Goal: Register for event/course

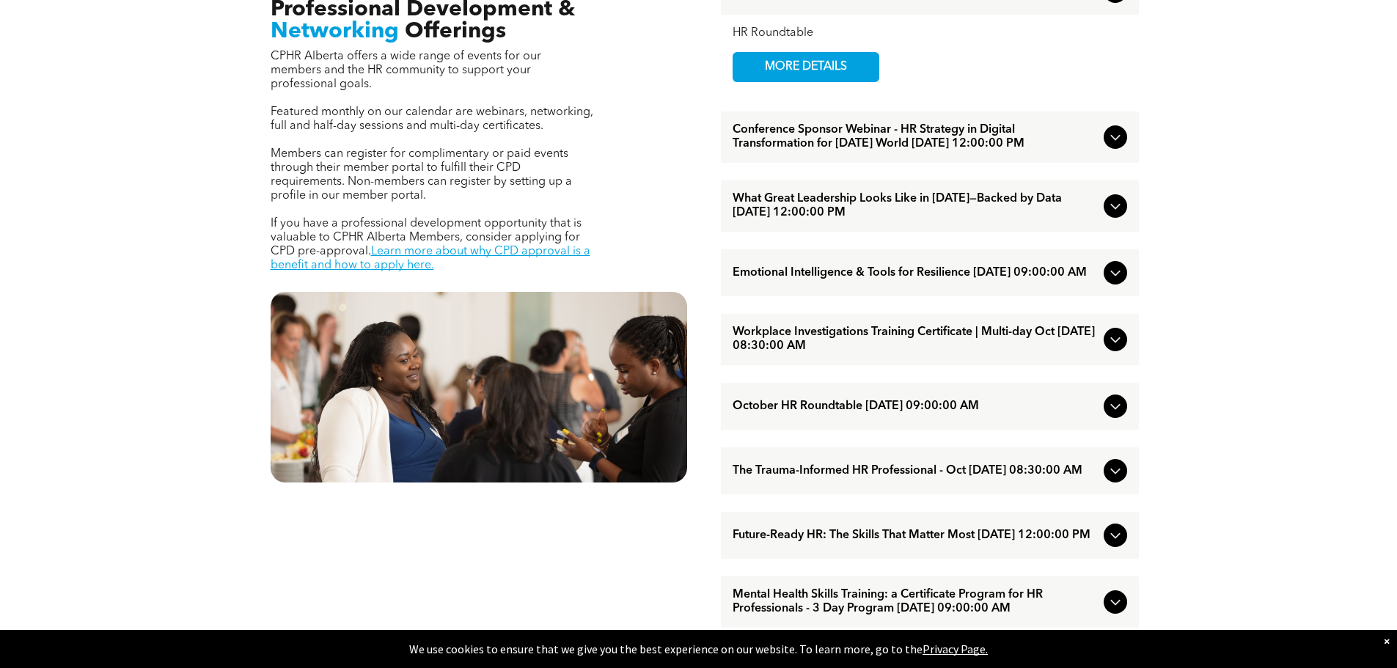
scroll to position [660, 0]
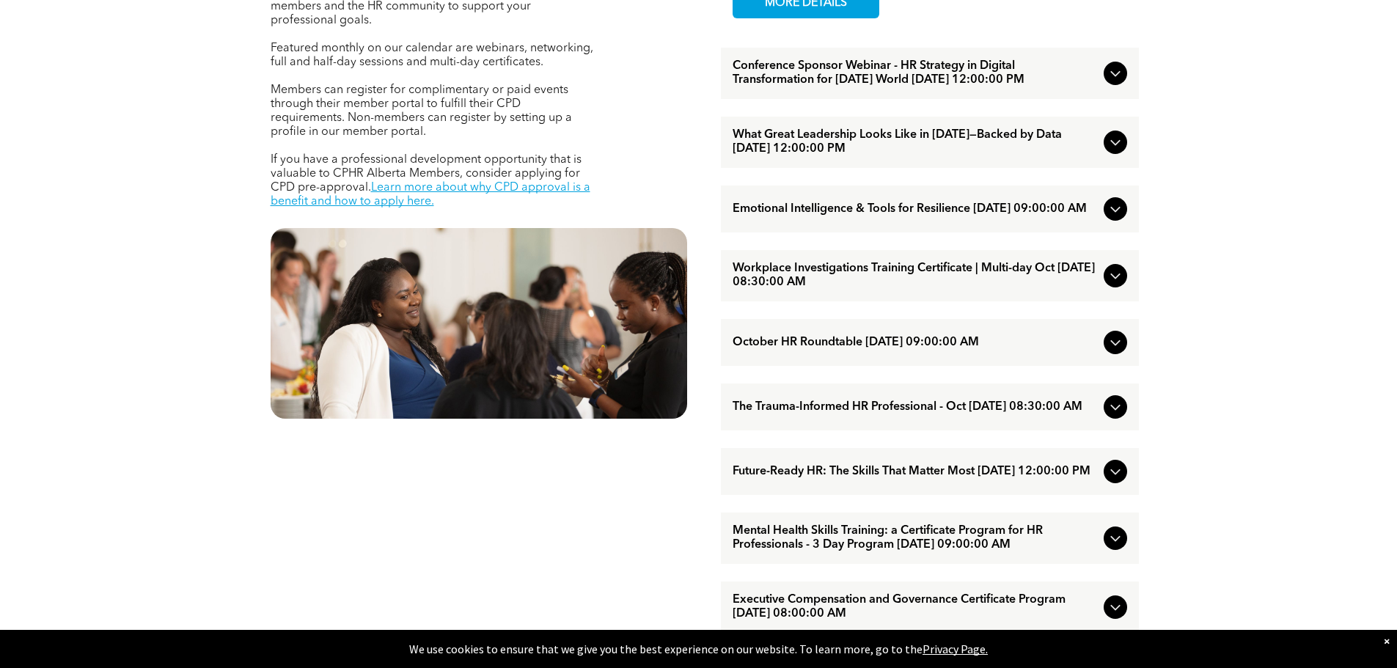
click at [1118, 285] on icon at bounding box center [1116, 276] width 18 height 18
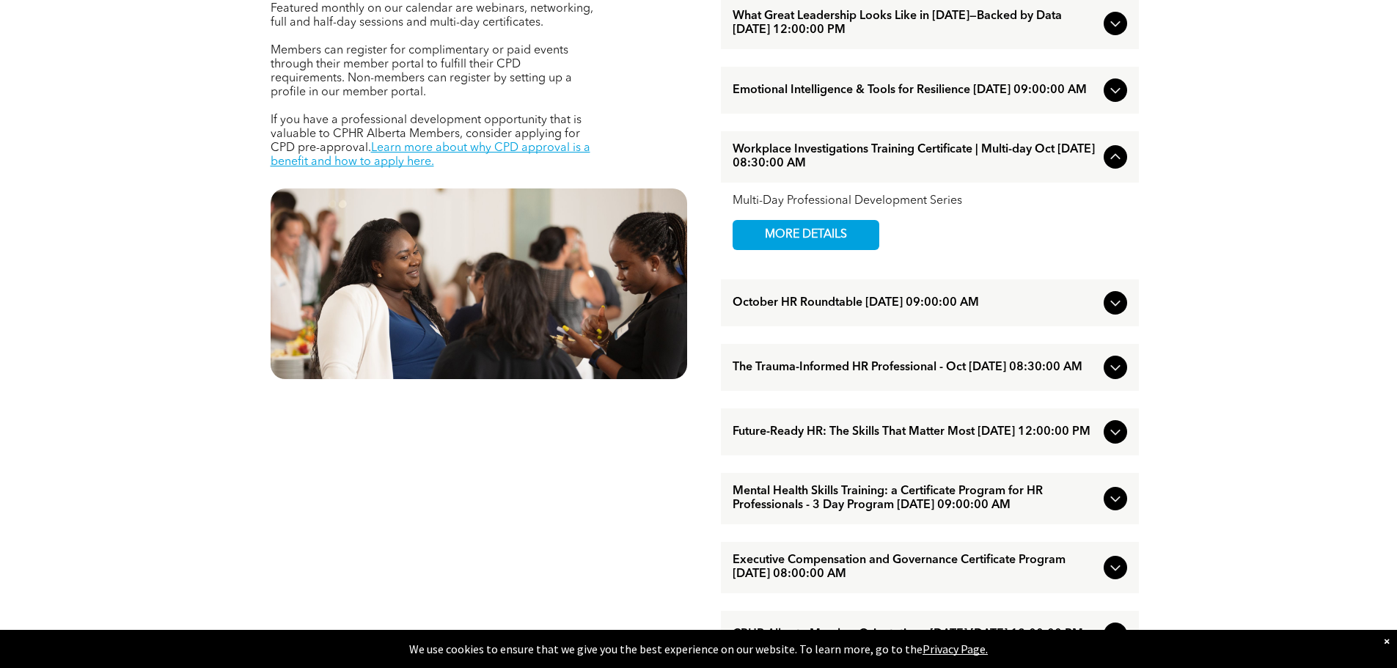
scroll to position [880, 0]
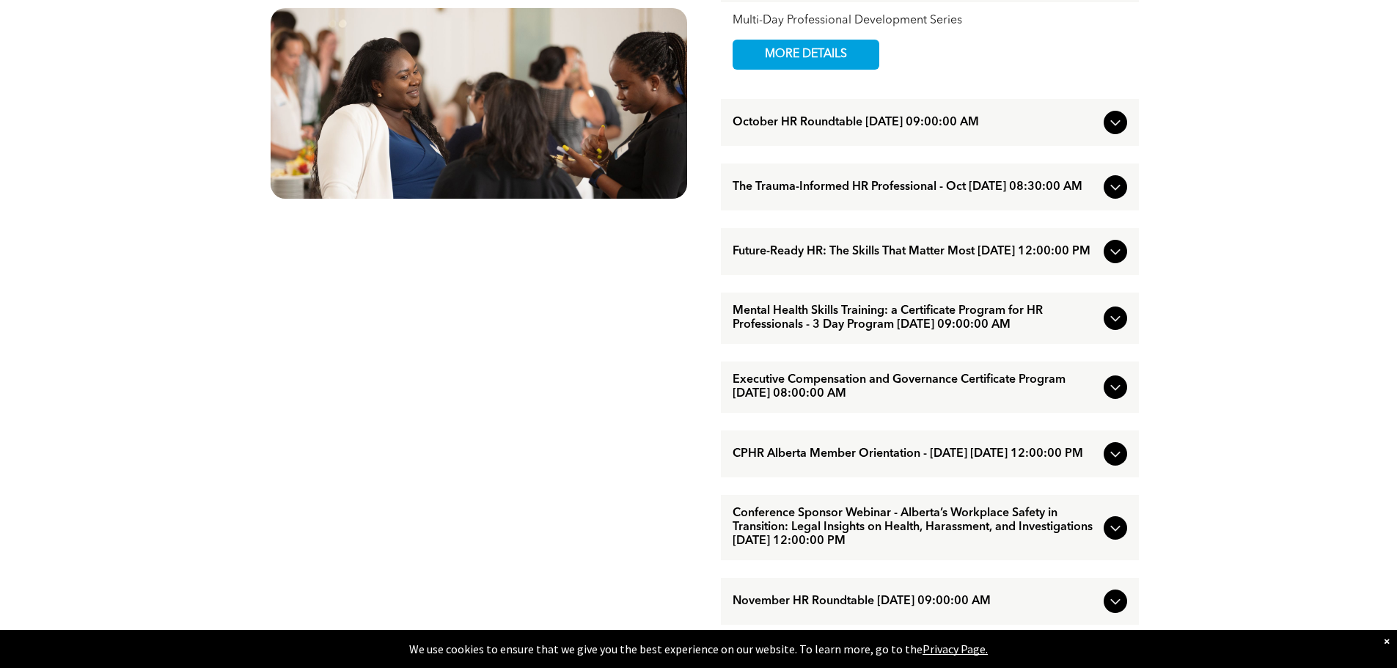
click at [1112, 196] on icon at bounding box center [1116, 187] width 18 height 18
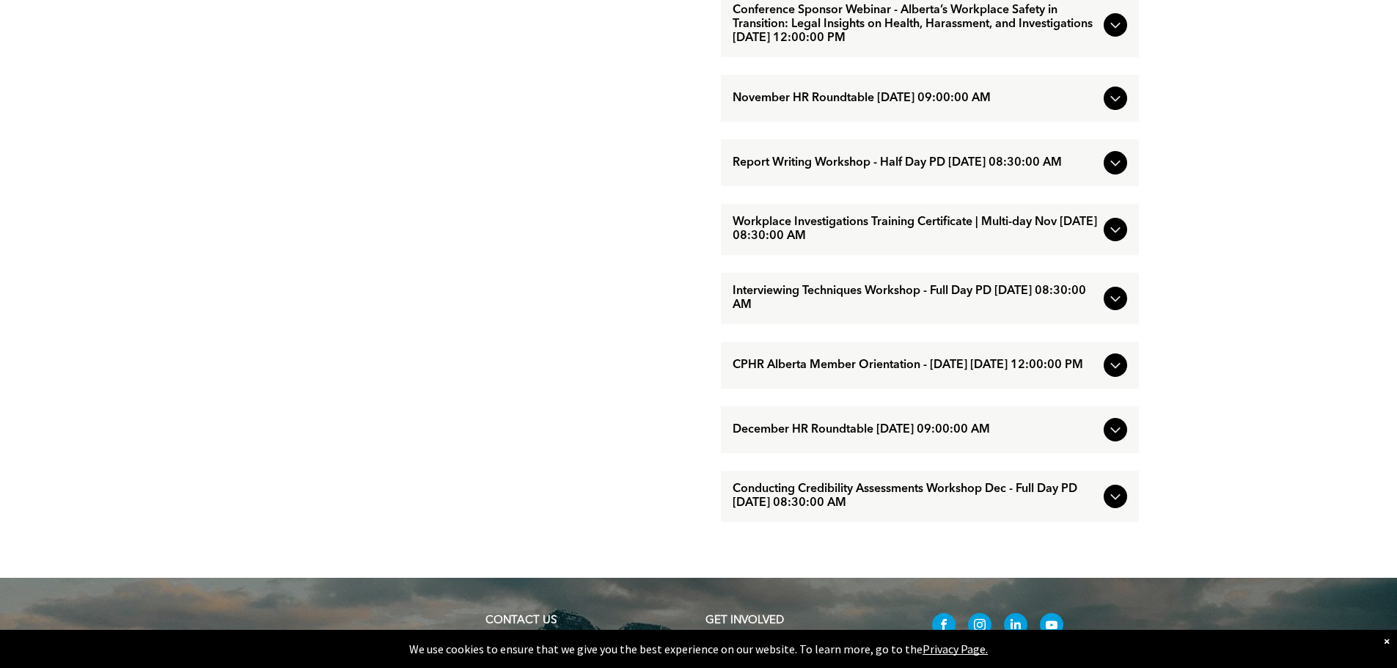
scroll to position [1394, 0]
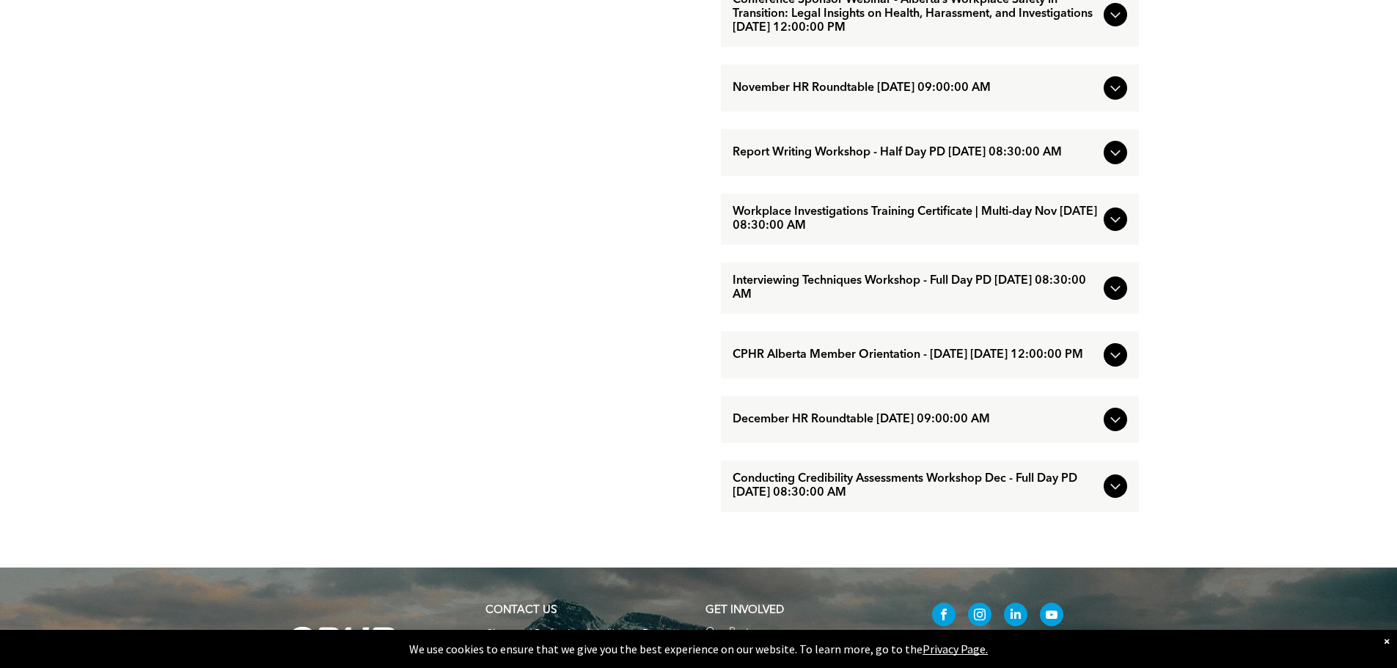
click at [1122, 297] on icon at bounding box center [1116, 288] width 18 height 18
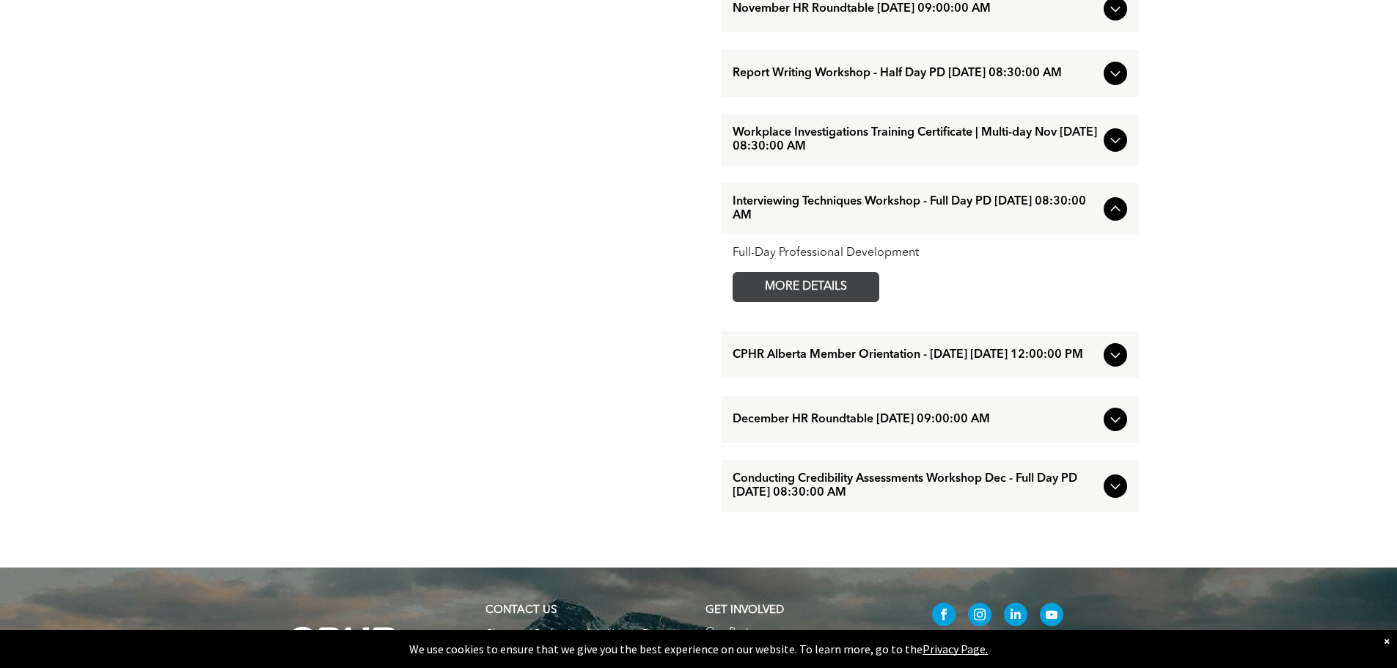
drag, startPoint x: 848, startPoint y: 323, endPoint x: 791, endPoint y: 328, distance: 56.6
click at [848, 301] on span "MORE DETAILS" at bounding box center [806, 287] width 116 height 29
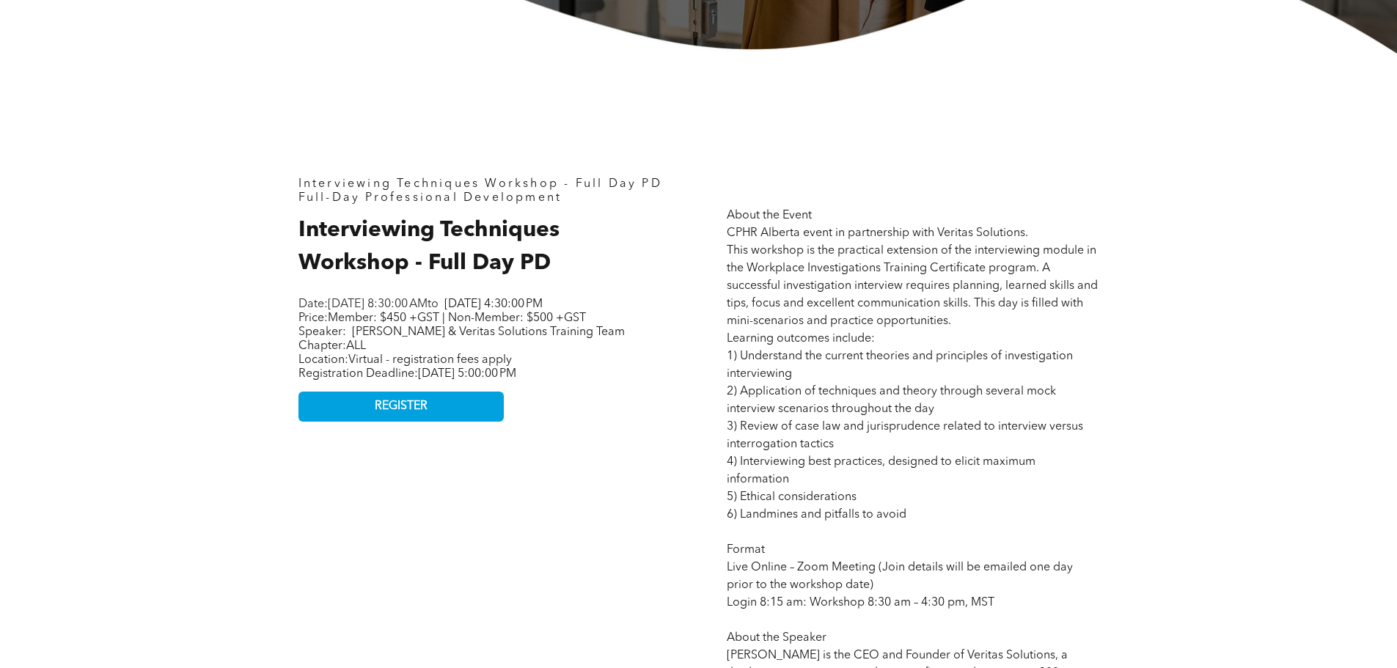
scroll to position [587, 0]
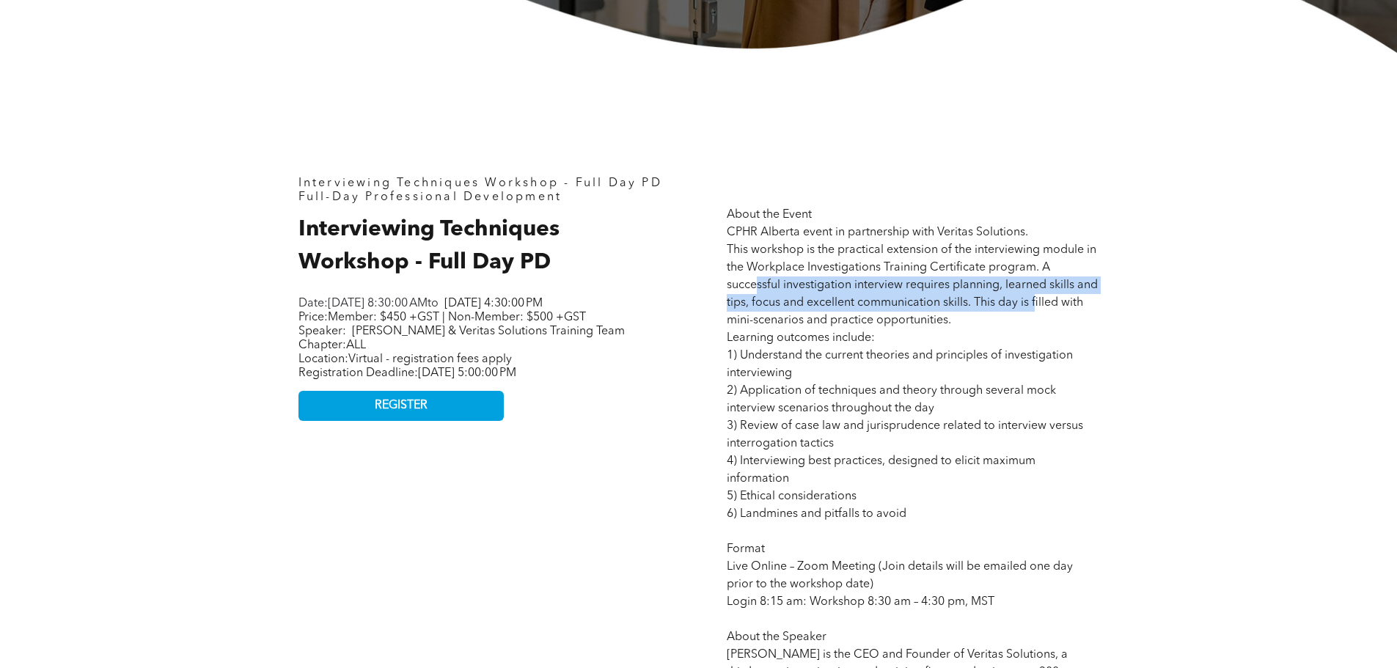
drag, startPoint x: 755, startPoint y: 287, endPoint x: 1060, endPoint y: 310, distance: 305.2
click at [1060, 310] on span "About the Event CPHR Alberta event in partnership with Veritas Solutions. This …" at bounding box center [912, 637] width 371 height 857
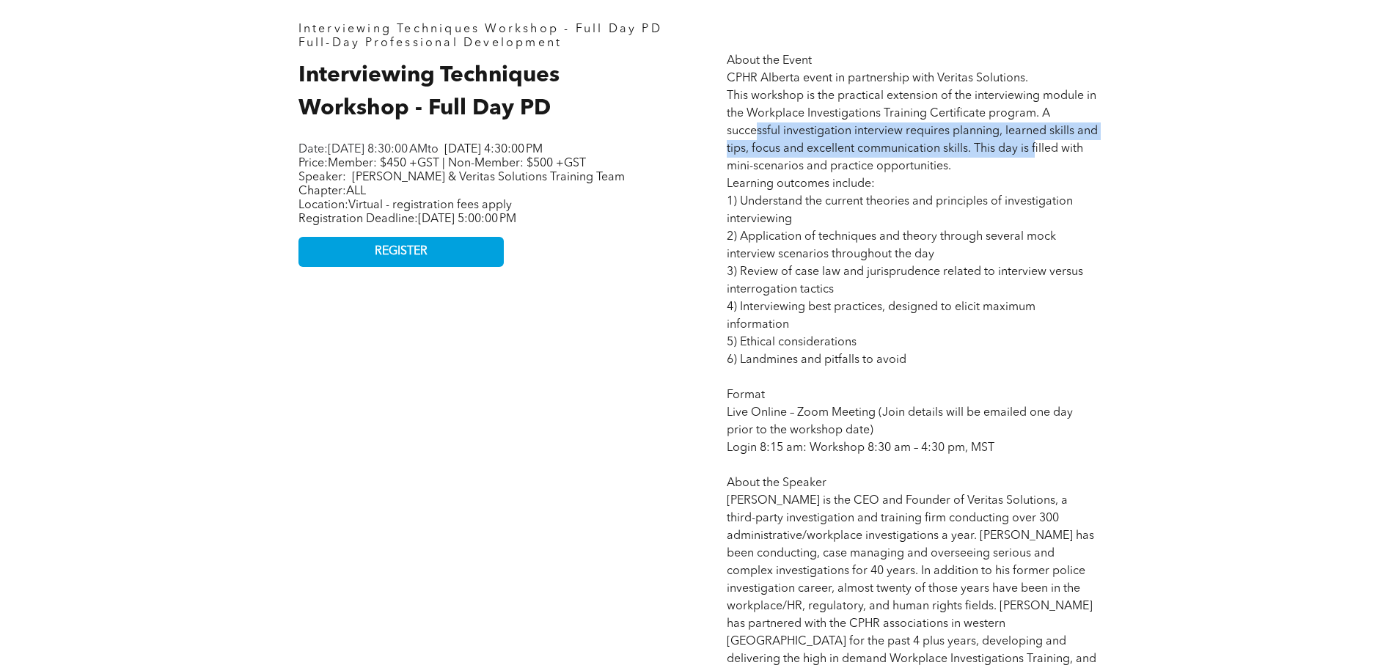
scroll to position [513, 0]
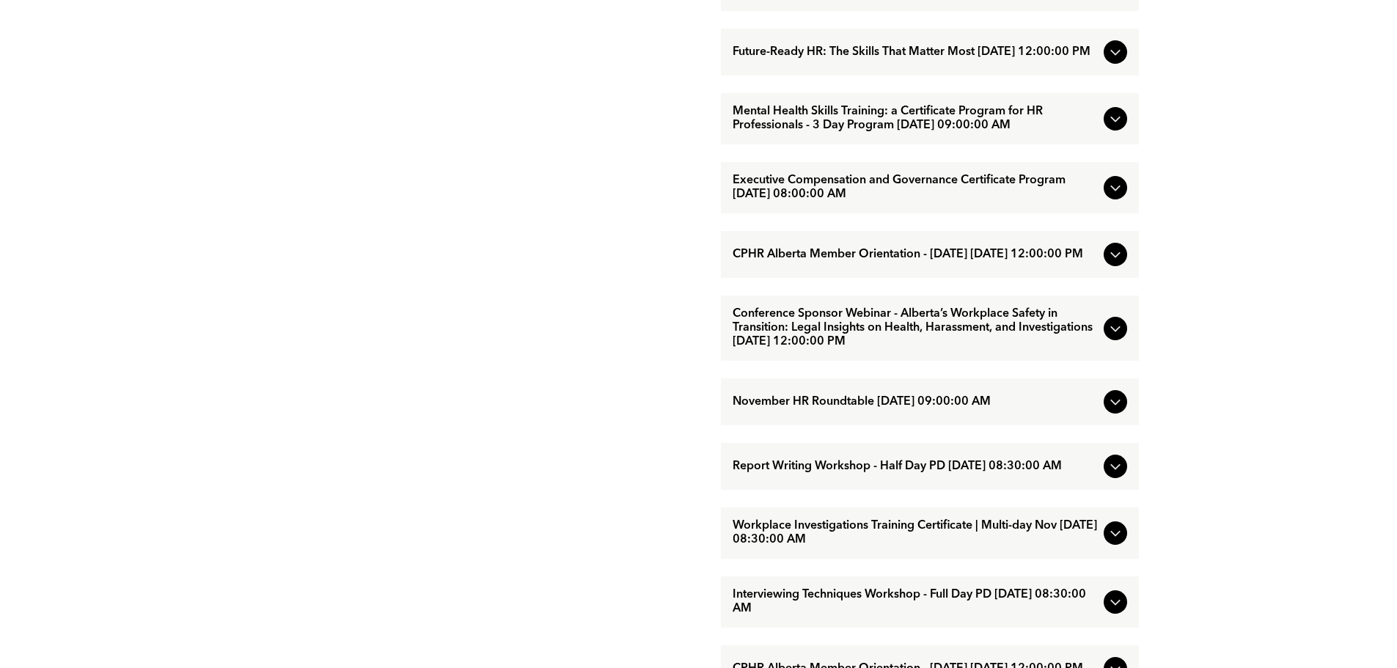
scroll to position [1100, 0]
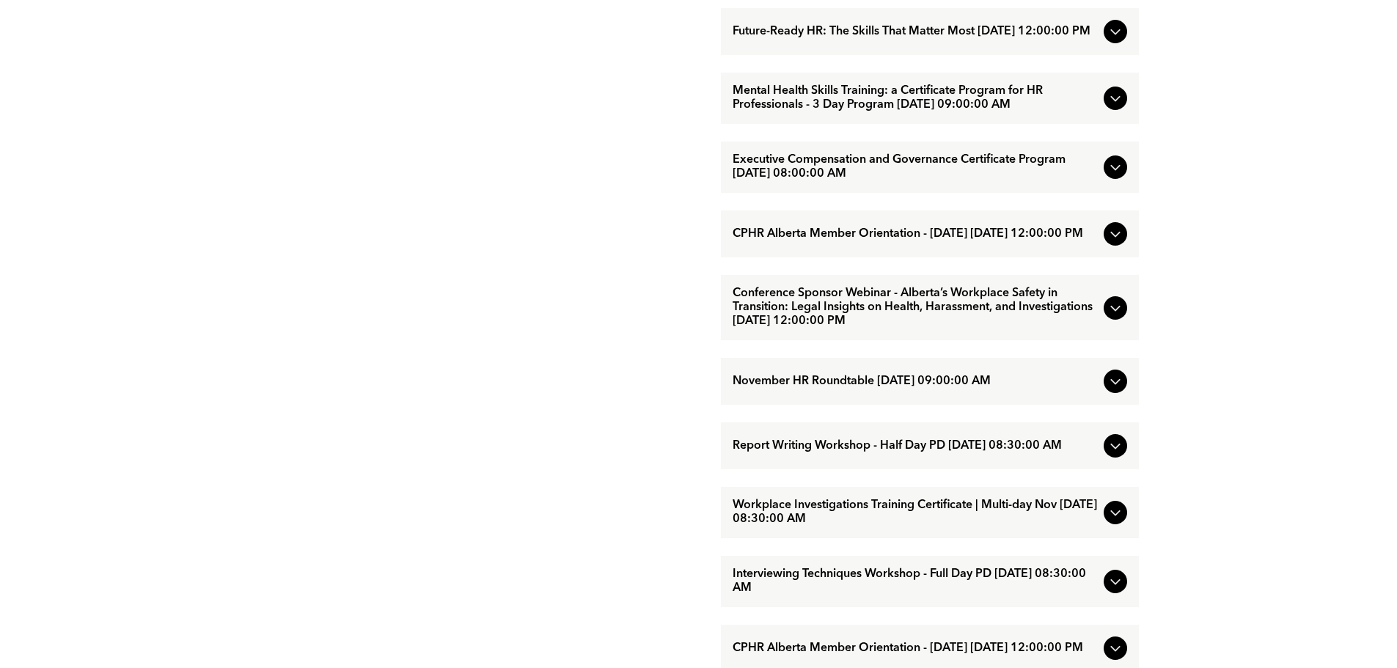
click at [1118, 171] on icon at bounding box center [1115, 168] width 10 height 6
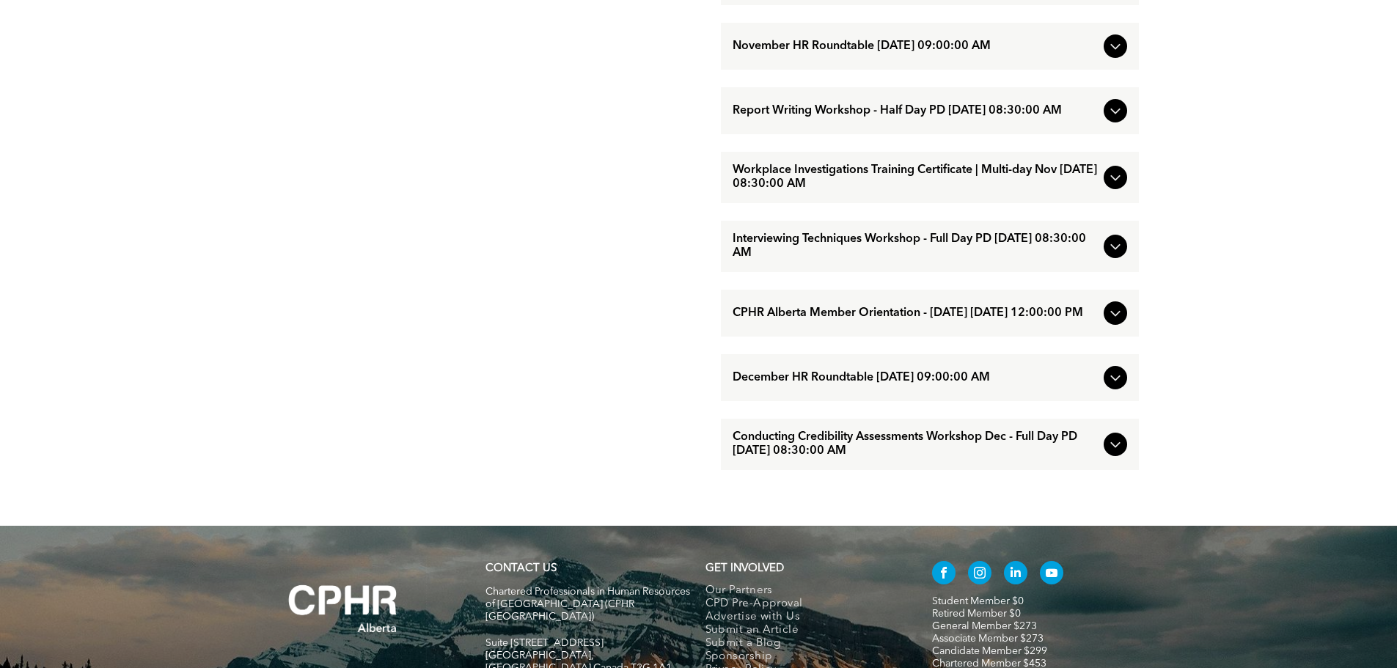
scroll to position [1467, 0]
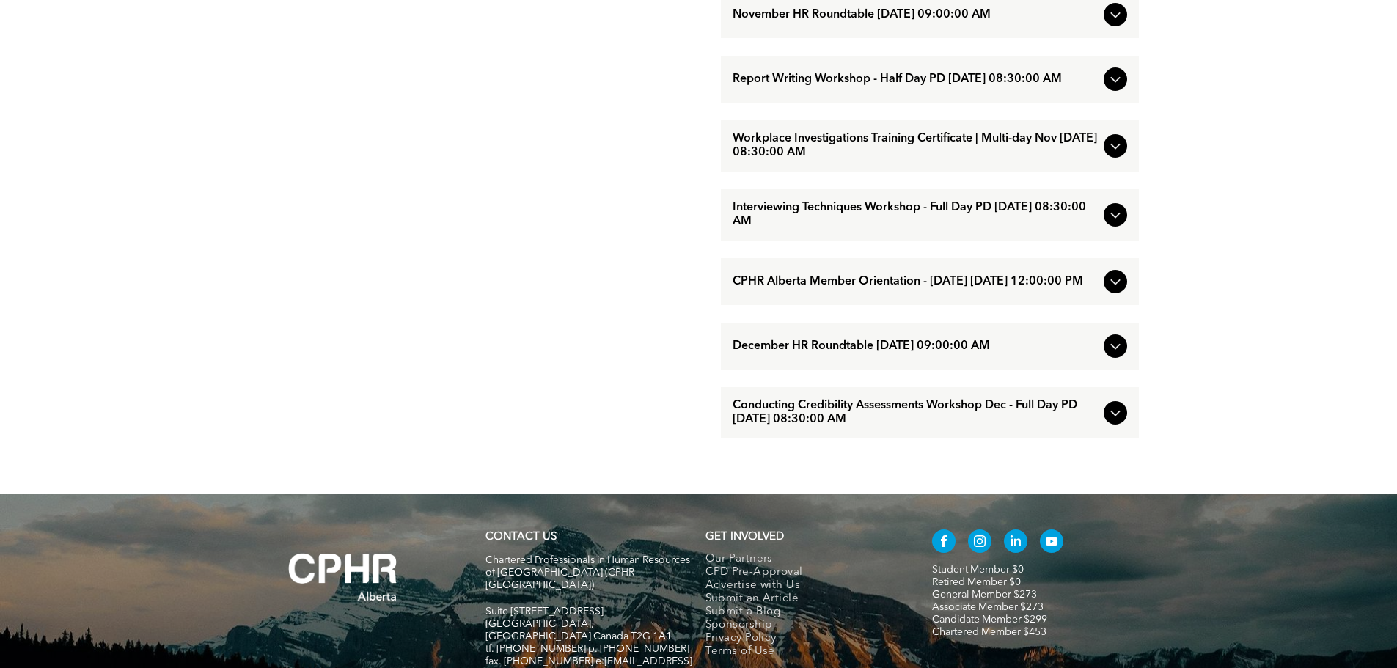
click at [1107, 155] on icon at bounding box center [1116, 146] width 18 height 18
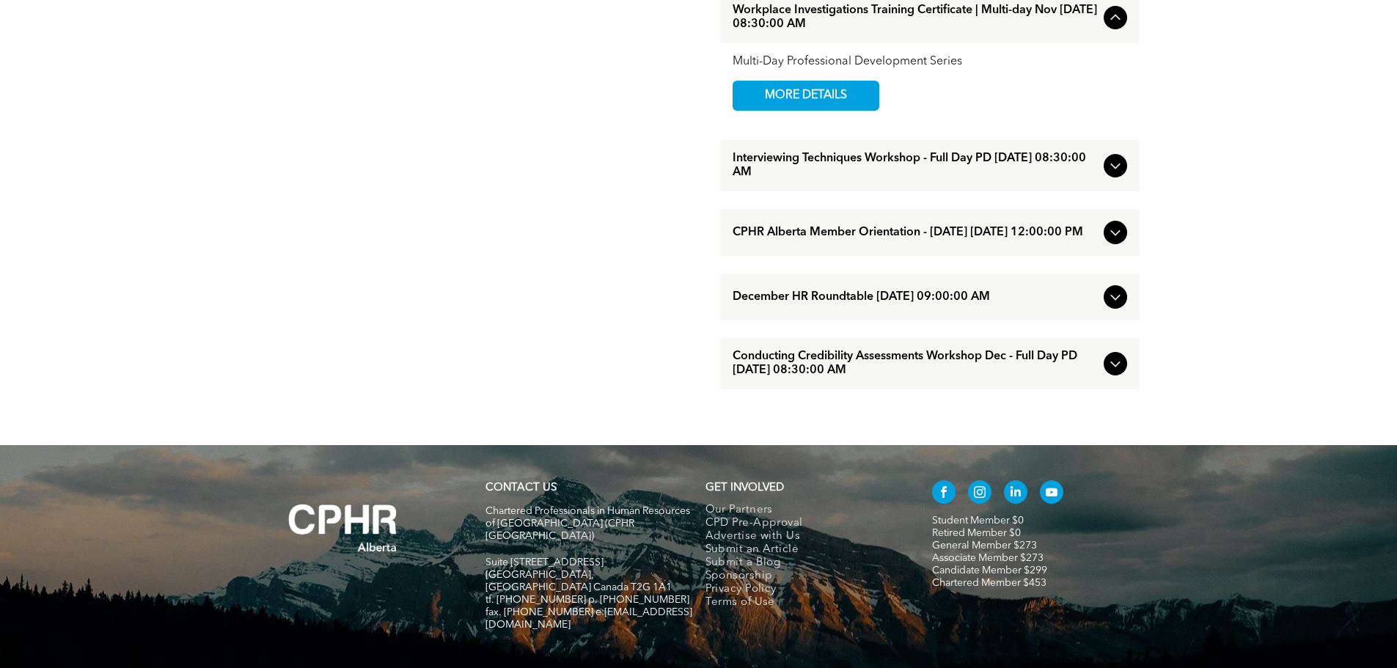
scroll to position [1540, 0]
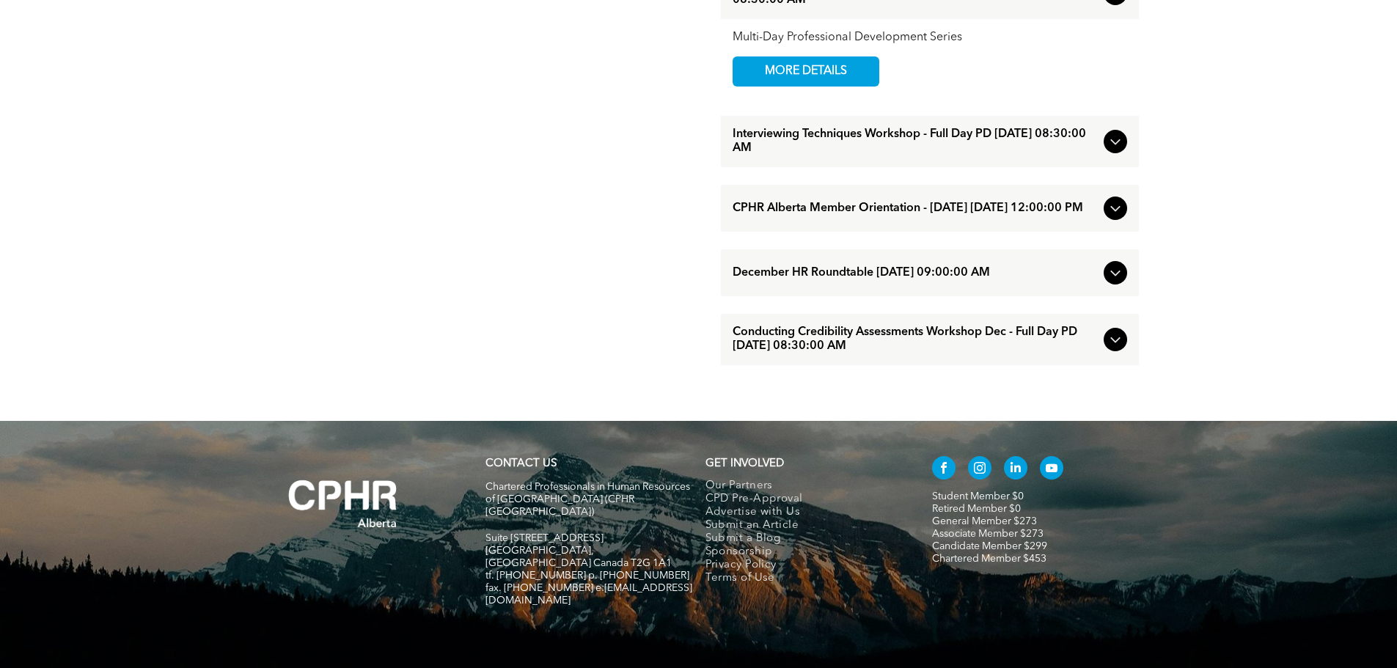
click at [1107, 150] on icon at bounding box center [1116, 142] width 18 height 18
